Goal: Information Seeking & Learning: Learn about a topic

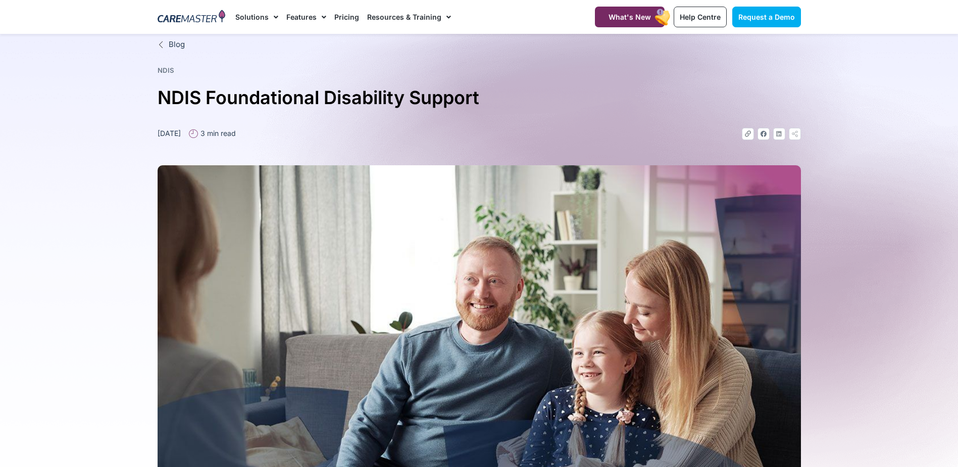
click at [166, 69] on link "NDIS" at bounding box center [166, 70] width 17 height 8
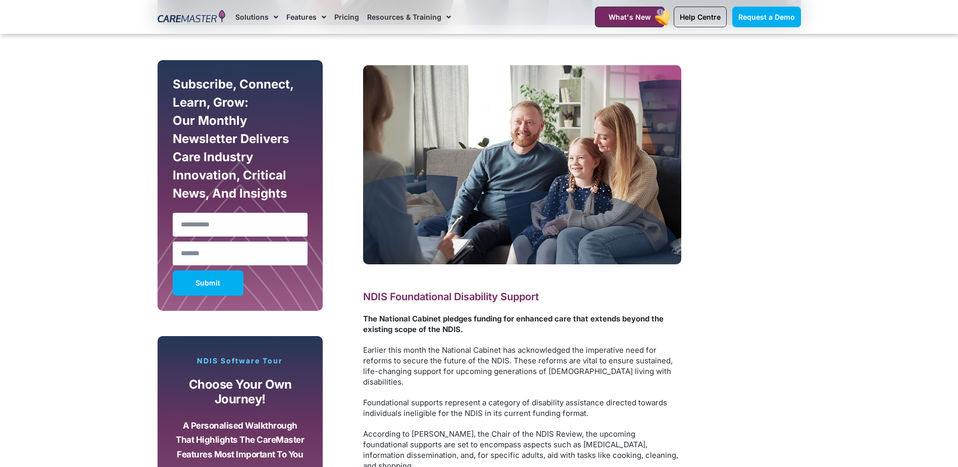
scroll to position [555, 0]
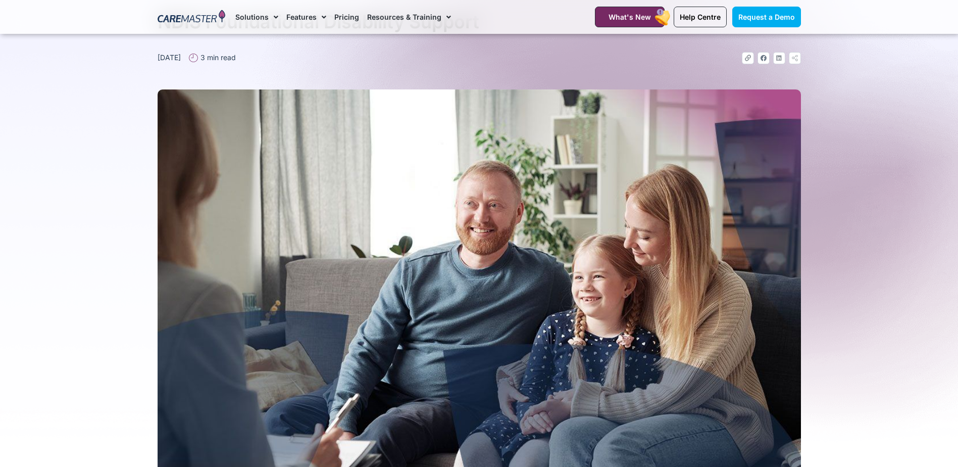
scroll to position [0, 0]
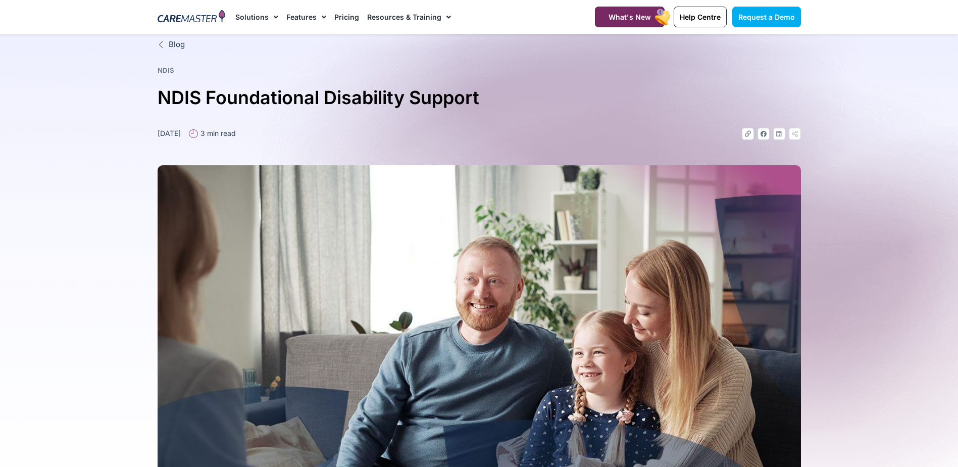
click at [443, 17] on span "Menu" at bounding box center [446, 17] width 10 height 17
click at [338, 15] on link "Pricing" at bounding box center [346, 17] width 25 height 34
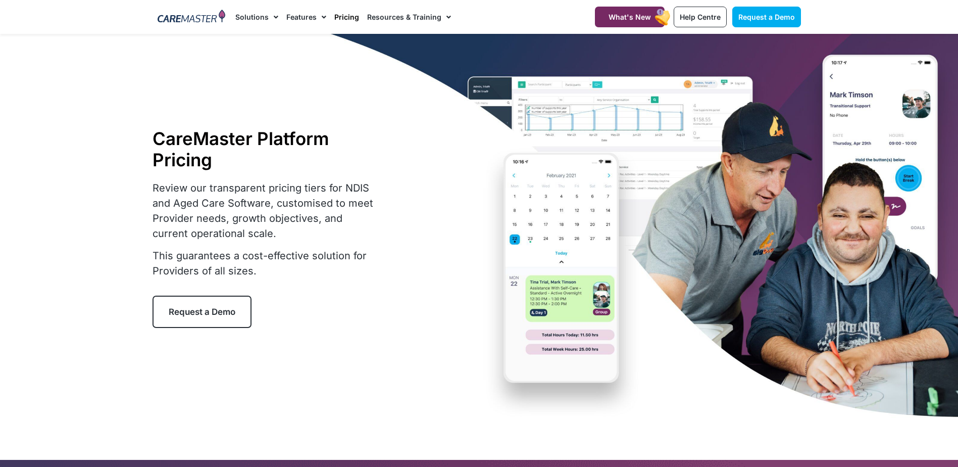
click at [143, 294] on div at bounding box center [479, 228] width 958 height 388
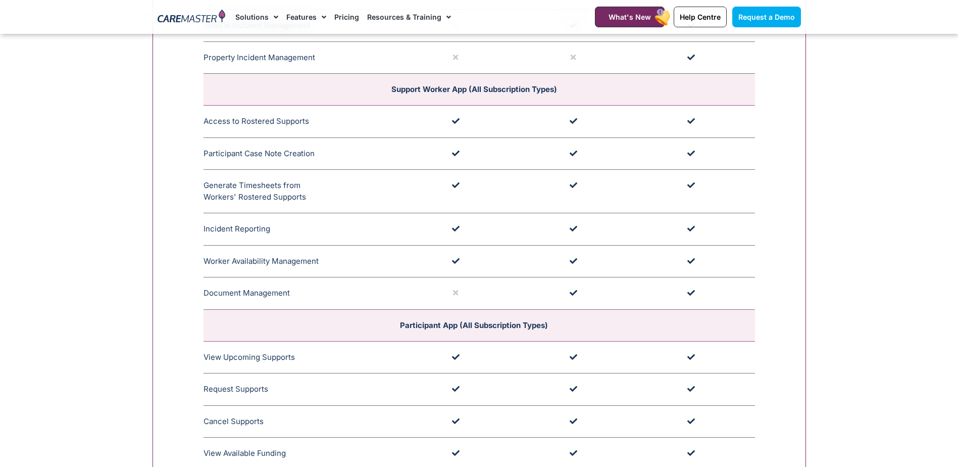
scroll to position [2979, 0]
